Goal: Information Seeking & Learning: Learn about a topic

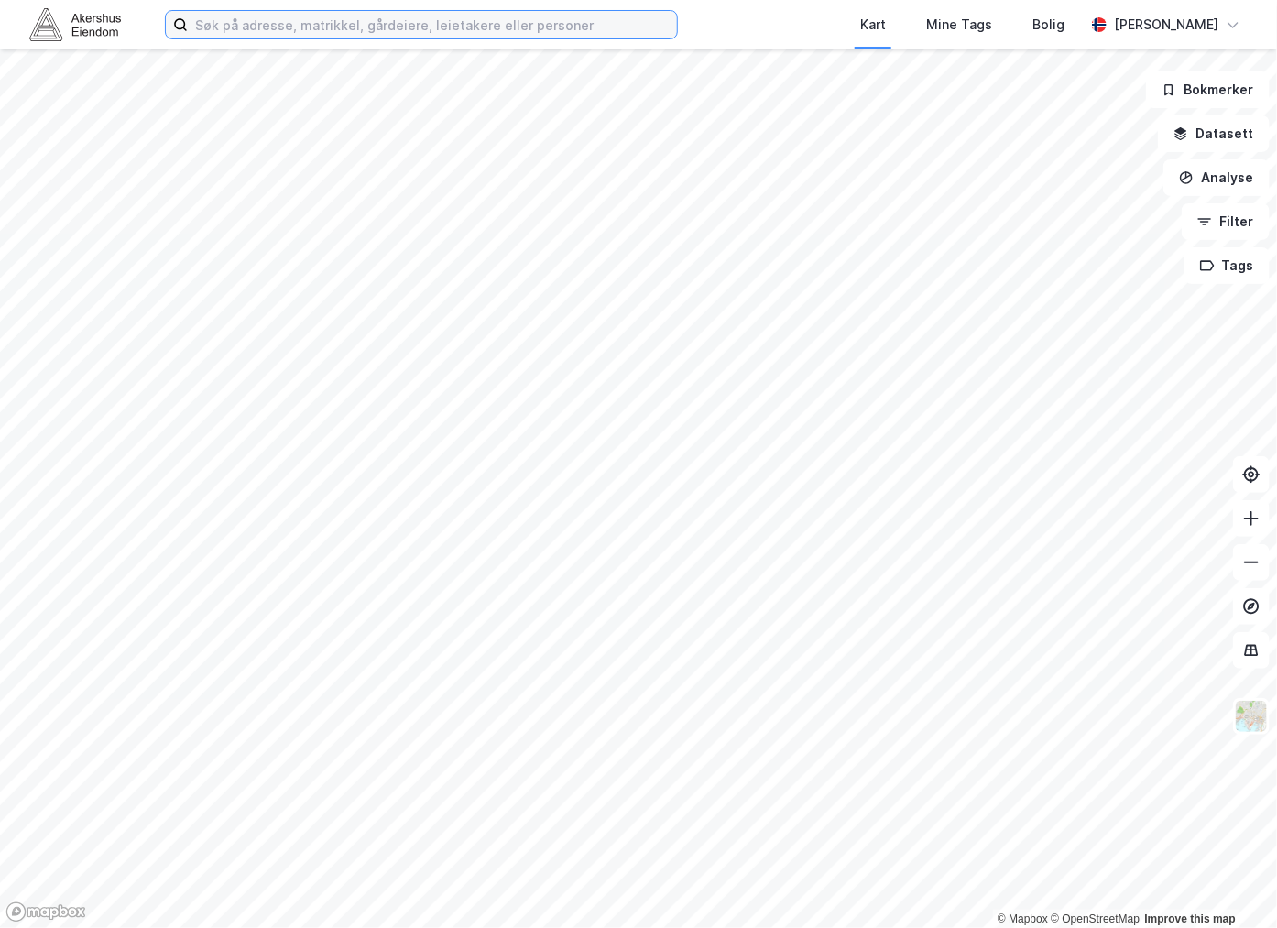
click at [361, 16] on input at bounding box center [432, 24] width 489 height 27
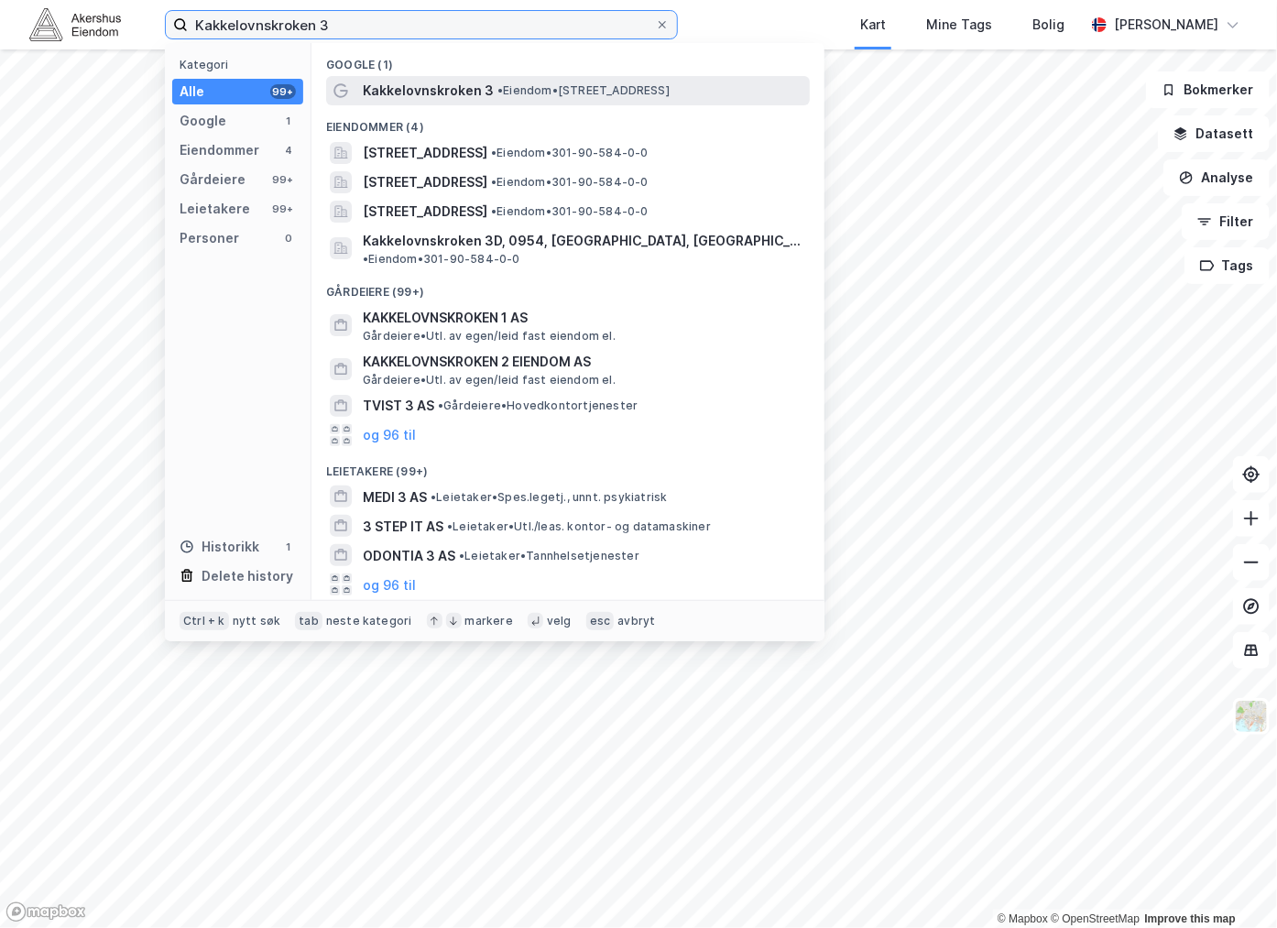
type input "Kakkelovnskroken 3"
click at [390, 87] on span "Kakkelovnskroken 3" at bounding box center [428, 91] width 131 height 22
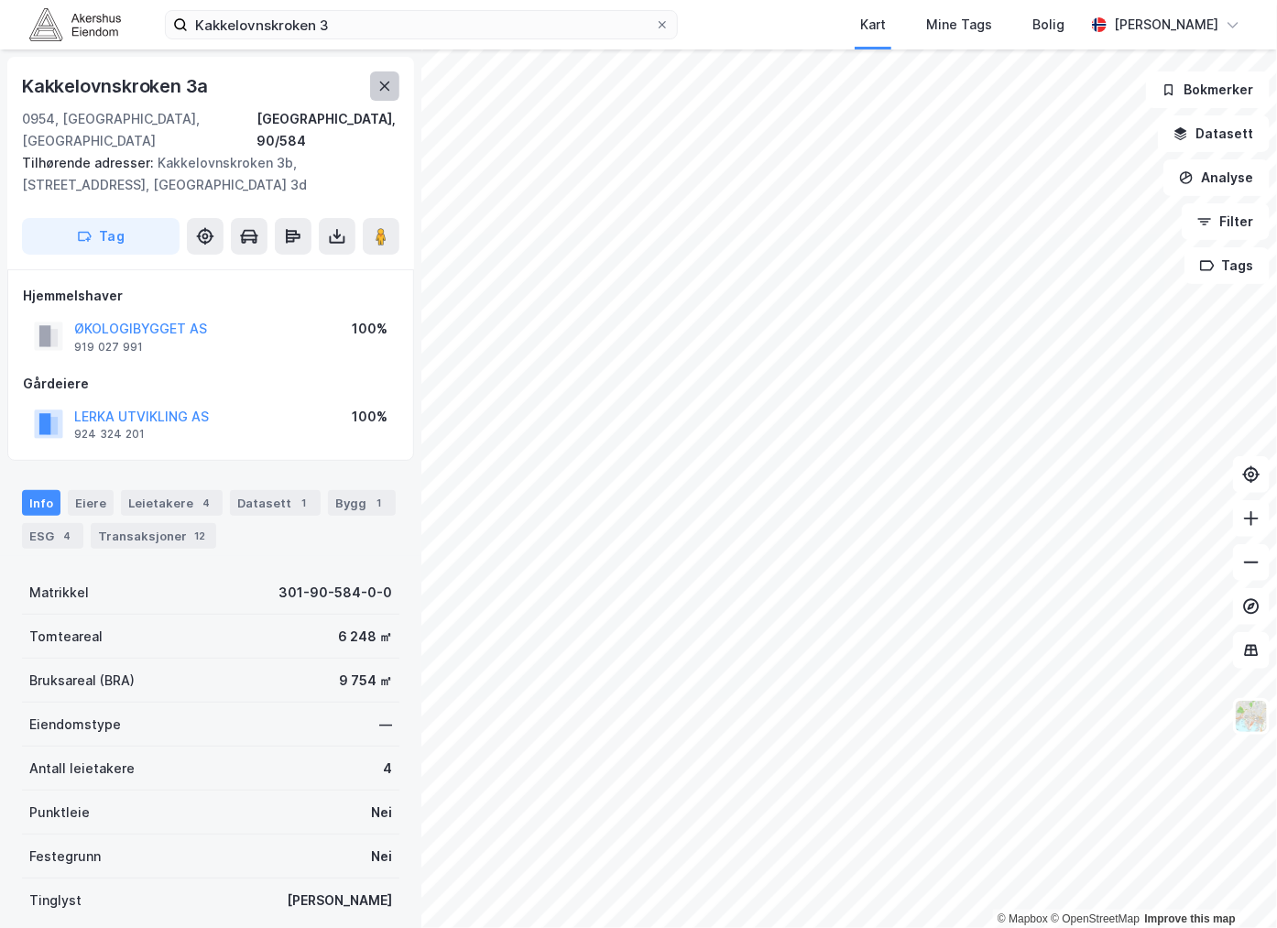
click at [382, 89] on icon at bounding box center [384, 86] width 15 height 15
